Goal: Entertainment & Leisure: Consume media (video, audio)

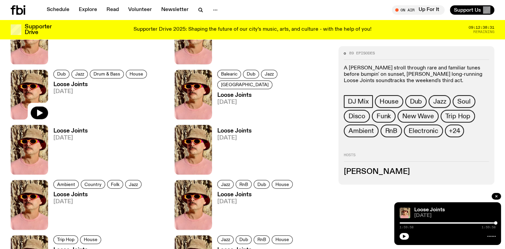
scroll to position [325, 0]
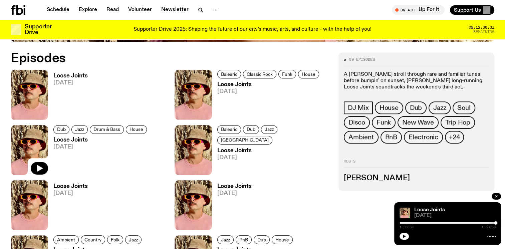
click at [70, 76] on h3 "Loose Joints" at bounding box center [70, 76] width 34 height 6
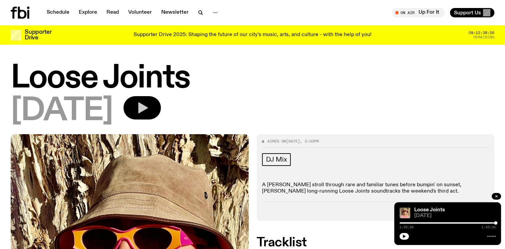
click at [149, 105] on icon "button" at bounding box center [141, 107] width 13 height 13
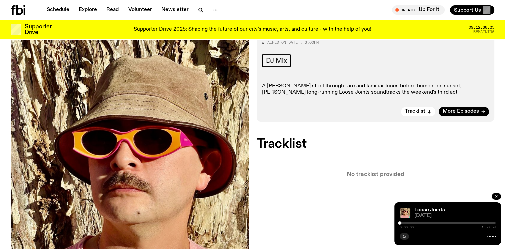
scroll to position [132, 0]
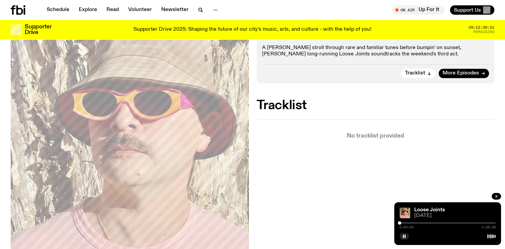
click at [449, 224] on div "0:00:00 1:59:58" at bounding box center [447, 225] width 96 height 8
click at [450, 224] on div "0:00:01 1:59:58" at bounding box center [447, 225] width 96 height 8
drag, startPoint x: 447, startPoint y: 224, endPoint x: 417, endPoint y: 223, distance: 29.4
click at [443, 224] on div "0:00:03 1:59:58" at bounding box center [447, 225] width 96 height 8
drag, startPoint x: 400, startPoint y: 224, endPoint x: 451, endPoint y: 224, distance: 50.7
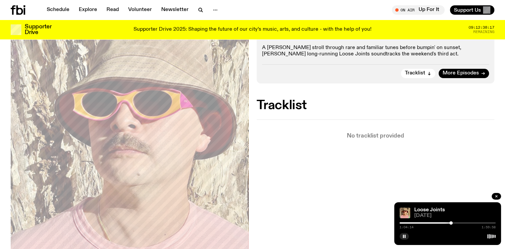
click at [451, 224] on div at bounding box center [450, 222] width 3 height 3
click at [470, 224] on div at bounding box center [447, 222] width 96 height 1
